Goal: Contribute content

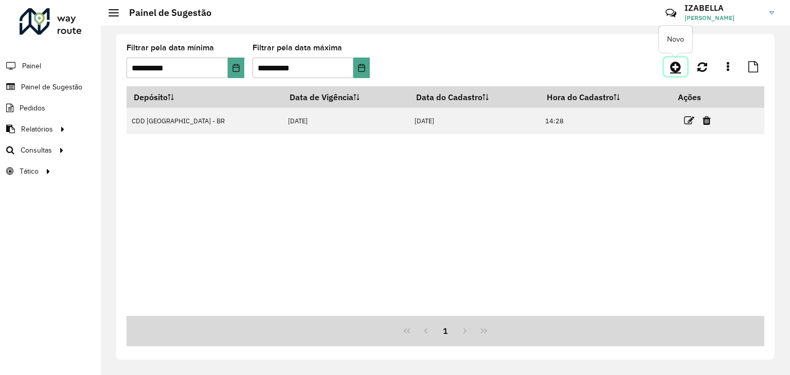
click at [669, 64] on link at bounding box center [675, 67] width 23 height 19
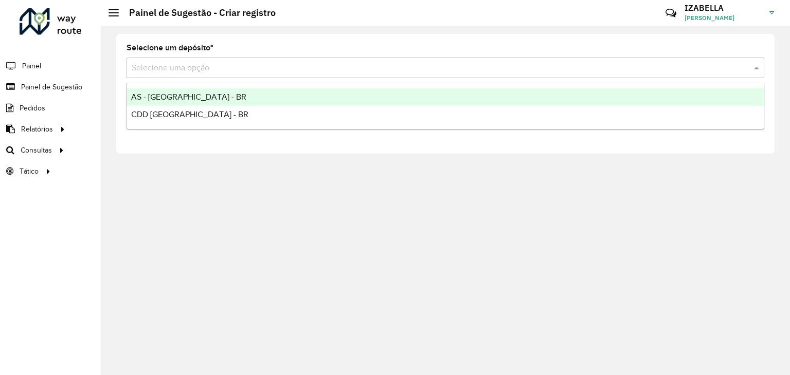
click at [627, 68] on input "text" at bounding box center [435, 68] width 607 height 12
click at [587, 99] on div "AS - [GEOGRAPHIC_DATA] - BR" at bounding box center [445, 96] width 637 height 17
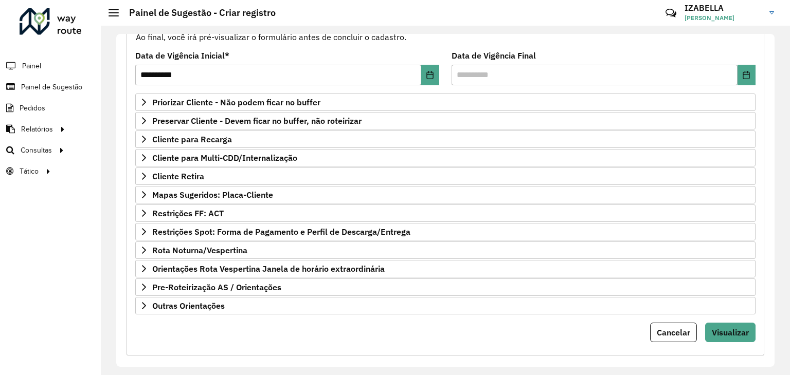
scroll to position [134, 0]
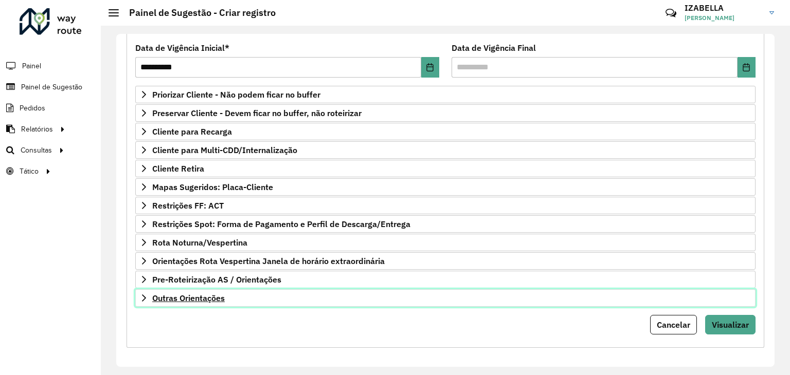
click at [411, 293] on link "Outras Orientações" at bounding box center [445, 298] width 620 height 17
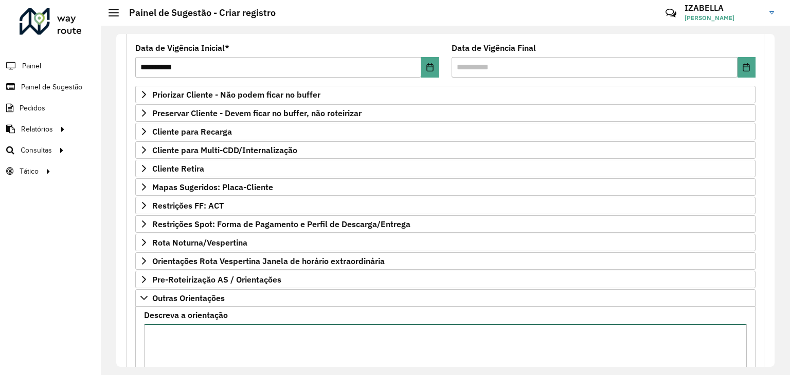
click at [436, 337] on textarea "Descreva a orientação" at bounding box center [445, 368] width 603 height 87
paste textarea "**********"
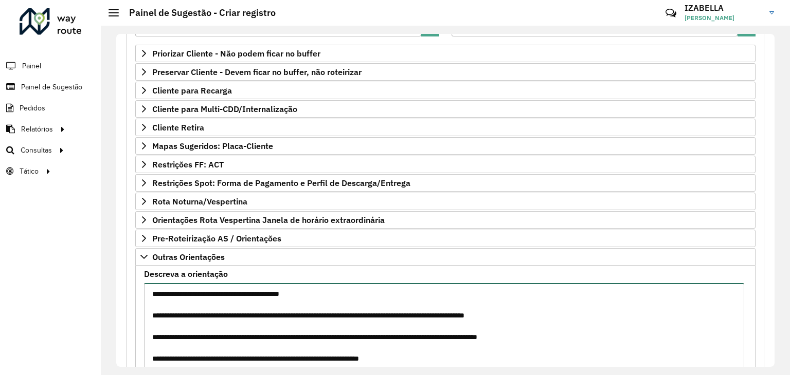
scroll to position [251, 0]
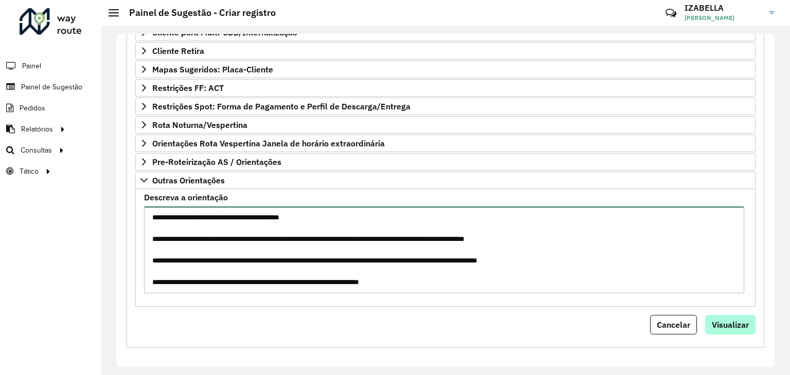
type textarea "**********"
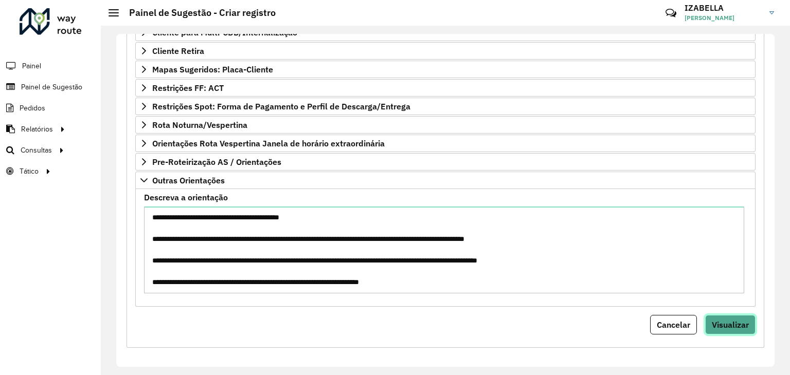
click at [722, 322] on span "Visualizar" at bounding box center [730, 325] width 37 height 10
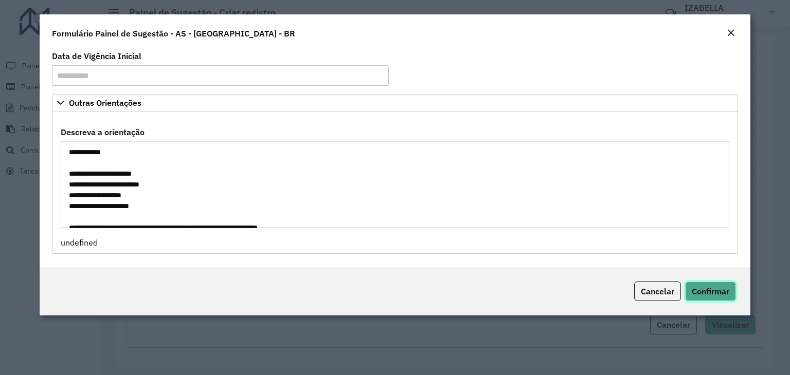
click at [718, 283] on button "Confirmar" at bounding box center [710, 292] width 51 height 20
